Goal: Information Seeking & Learning: Learn about a topic

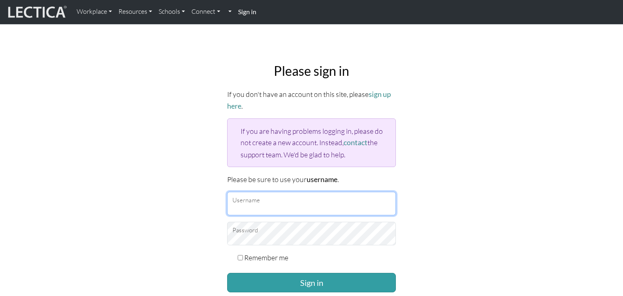
type input "[EMAIL_ADDRESS][DOMAIN_NAME]"
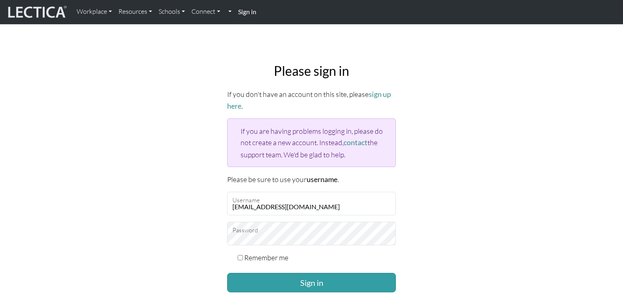
click at [275, 252] on label "Remember me" at bounding box center [266, 257] width 44 height 11
click at [243, 255] on input "Remember me" at bounding box center [240, 257] width 5 height 5
checkbox input "true"
click at [280, 281] on button "Sign in" at bounding box center [311, 282] width 169 height 19
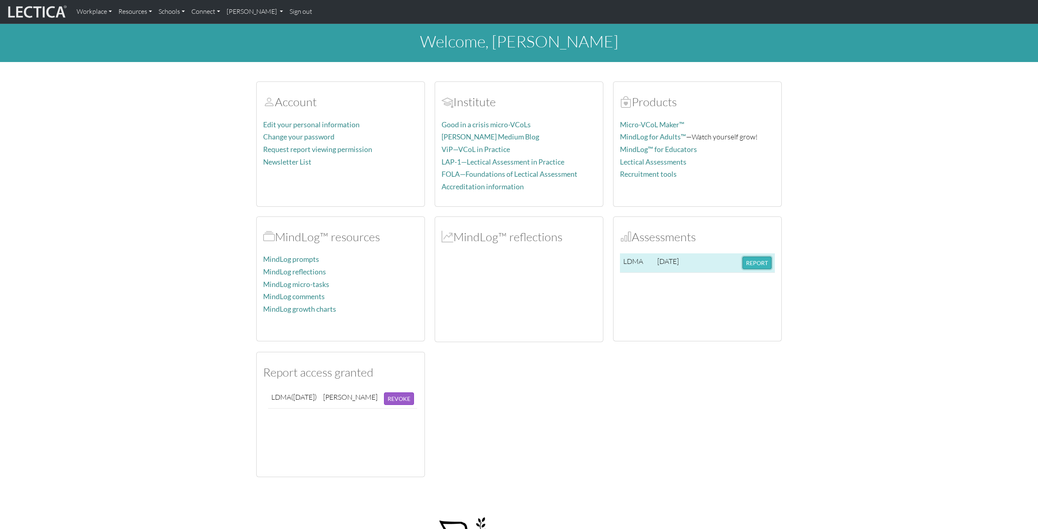
click at [622, 261] on button "REPORT" at bounding box center [756, 263] width 29 height 13
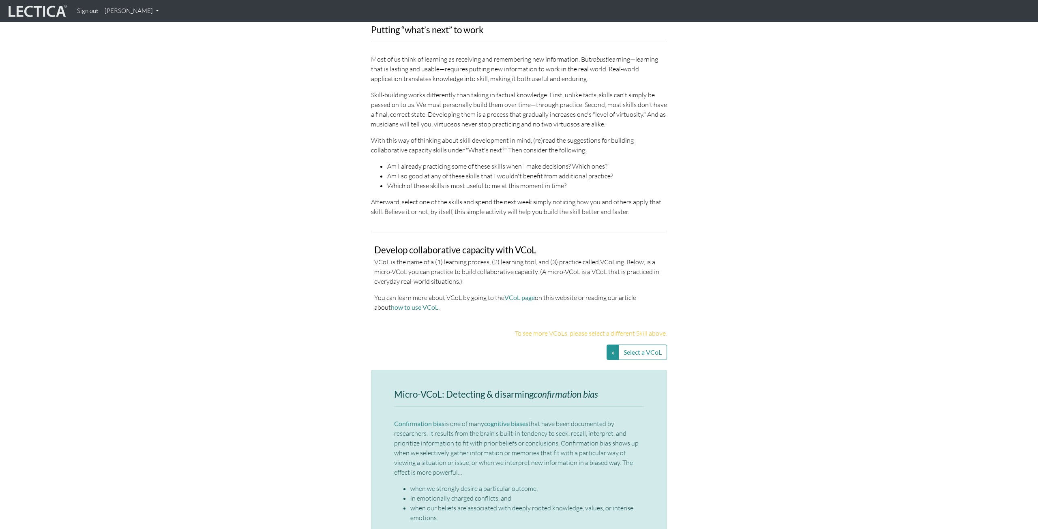
scroll to position [1532, 0]
click at [632, 344] on button "Select a VCoL" at bounding box center [642, 351] width 49 height 15
click at [613, 344] on button "Select a VCoL" at bounding box center [612, 351] width 12 height 15
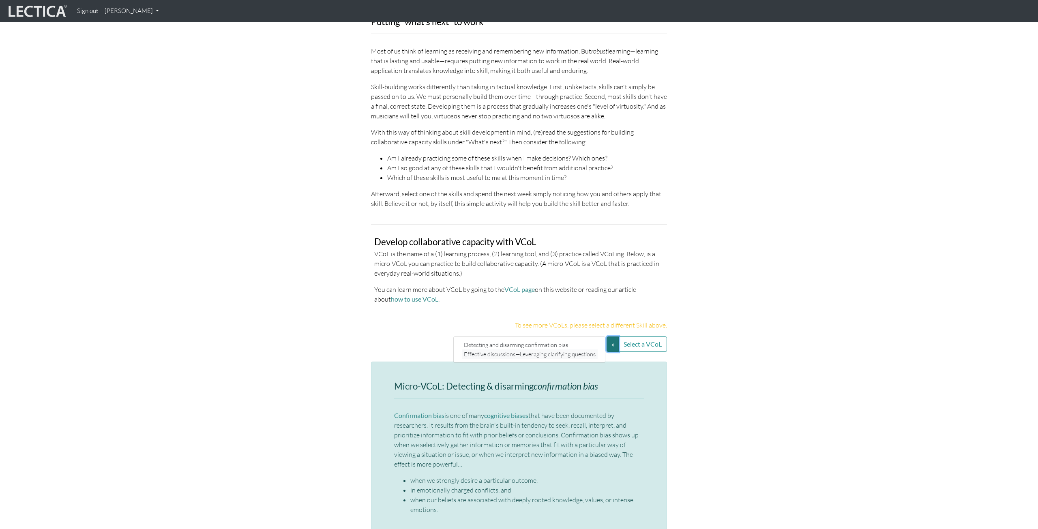
scroll to position [1545, 0]
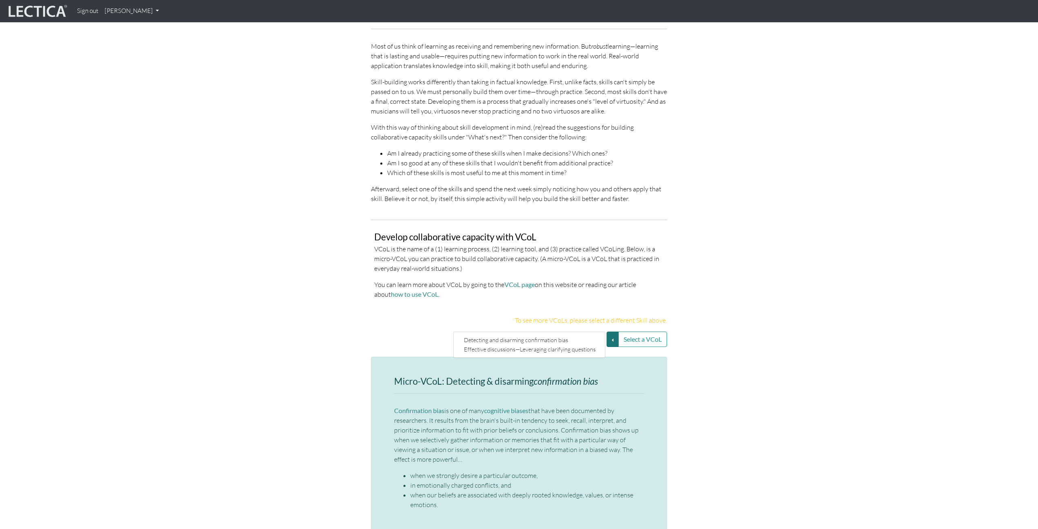
click at [431, 244] on p "VCoL is the name of a (1) learning process, (2) learning tool, and (3) practice…" at bounding box center [518, 258] width 289 height 29
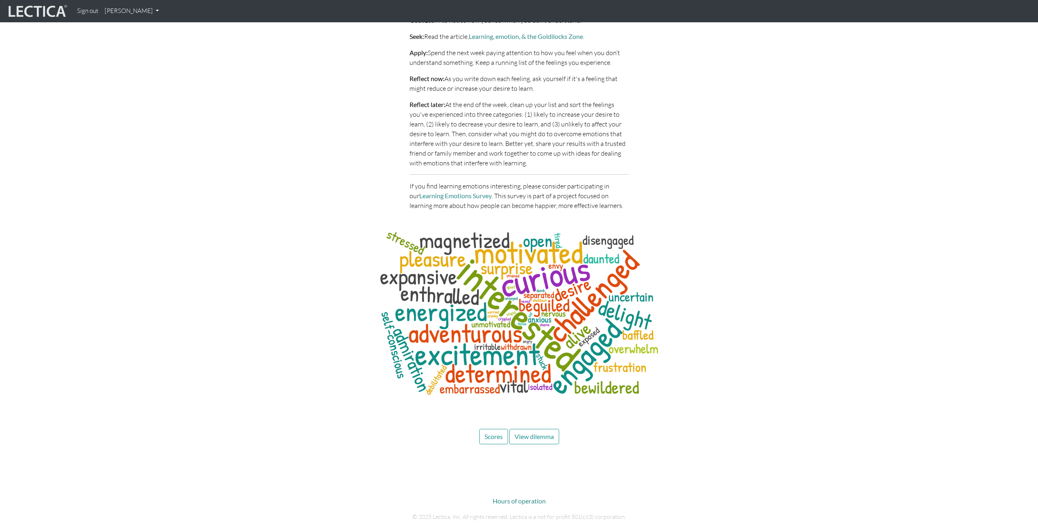
scroll to position [3655, 0]
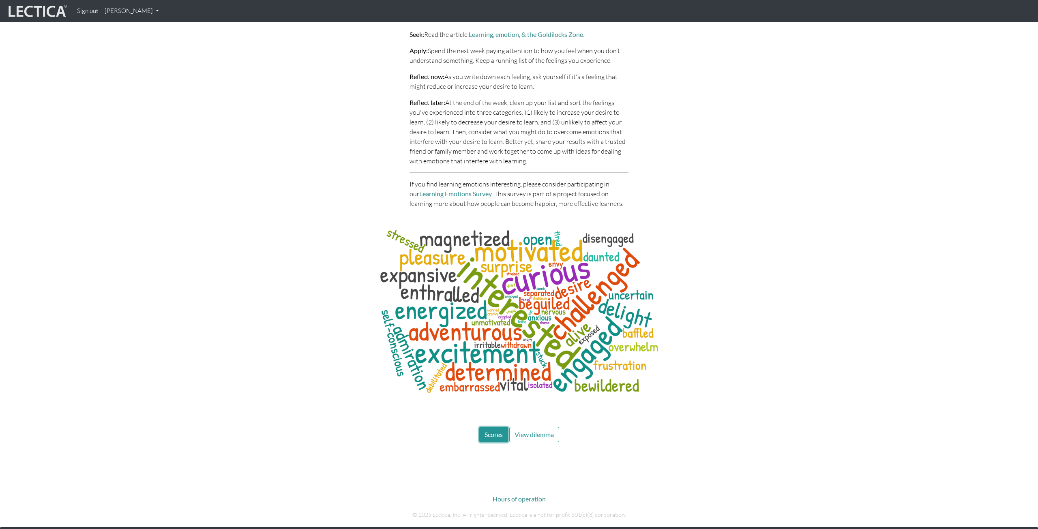
click at [487, 431] on span "Scores" at bounding box center [493, 435] width 18 height 8
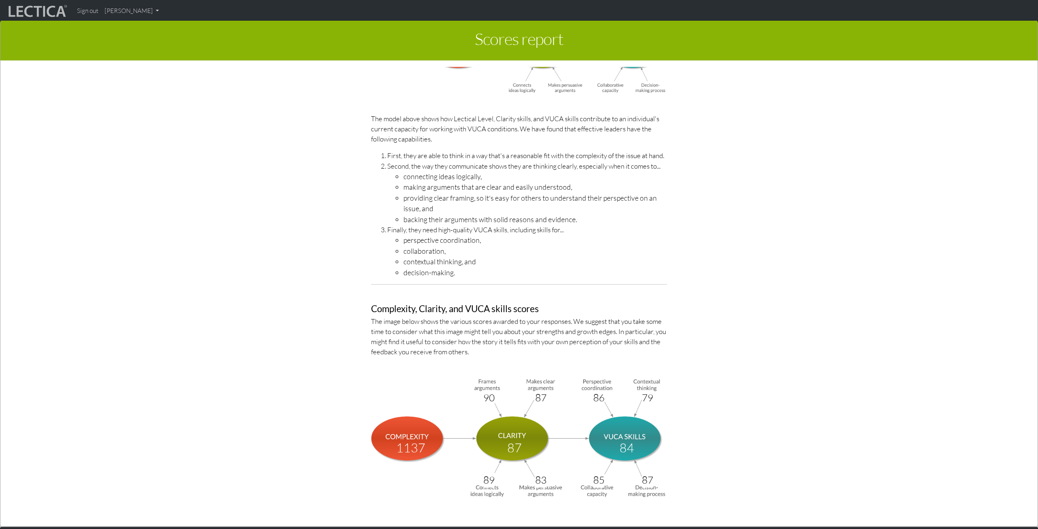
scroll to position [2563, 0]
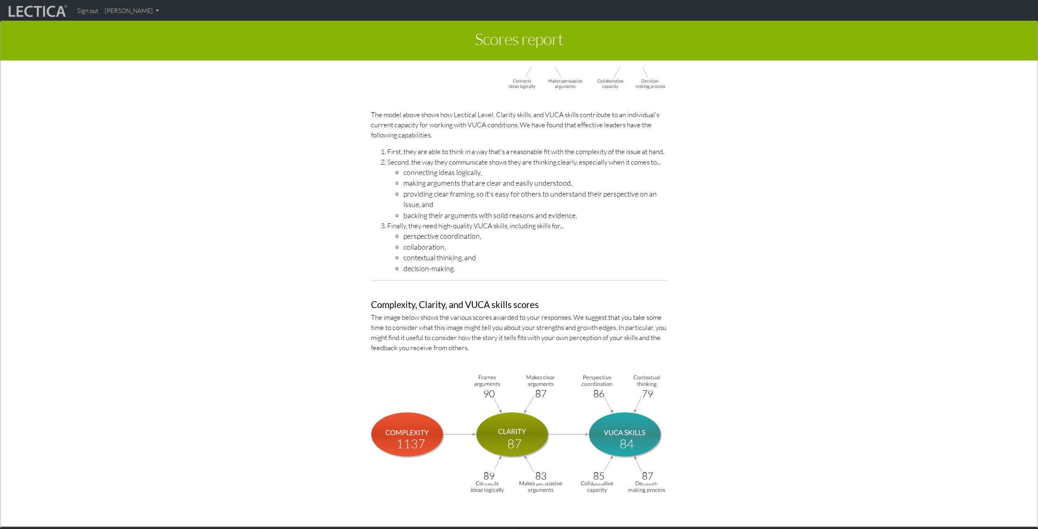
click at [425, 446] on img at bounding box center [519, 433] width 296 height 122
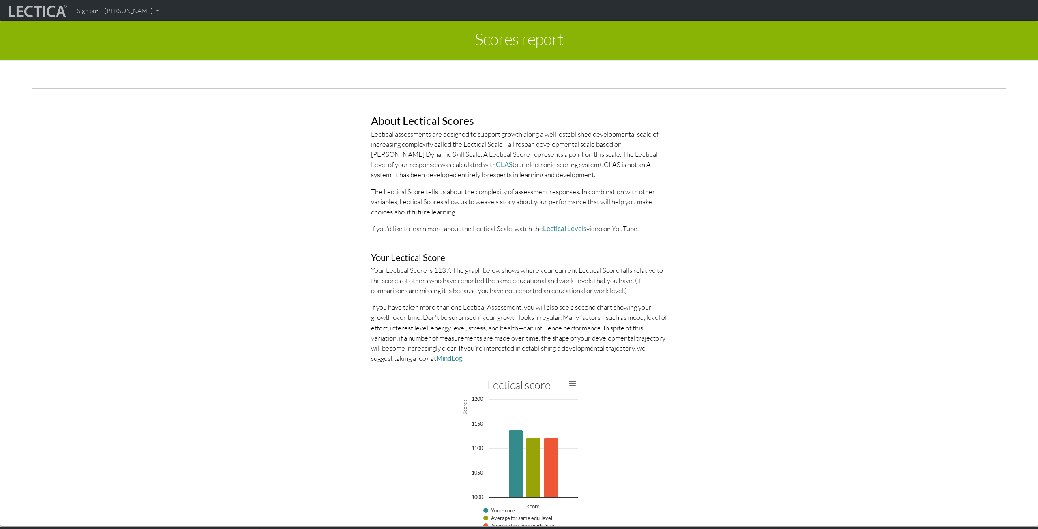
scroll to position [1518, 0]
